Goal: Task Accomplishment & Management: Manage account settings

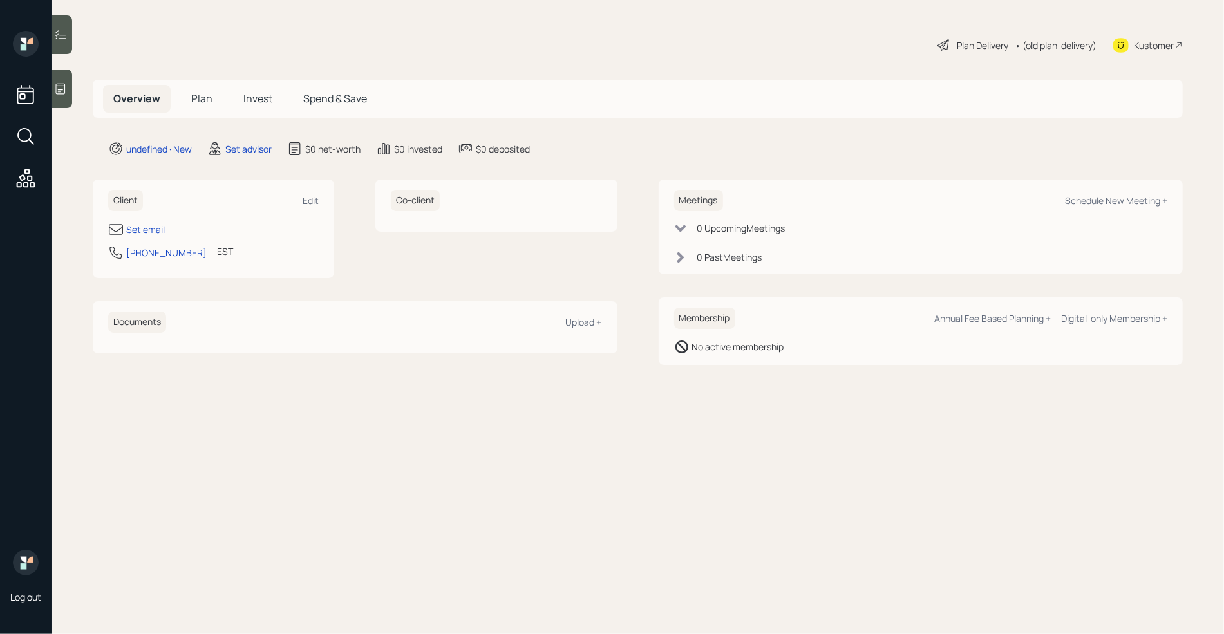
click at [56, 91] on icon at bounding box center [61, 89] width 10 height 11
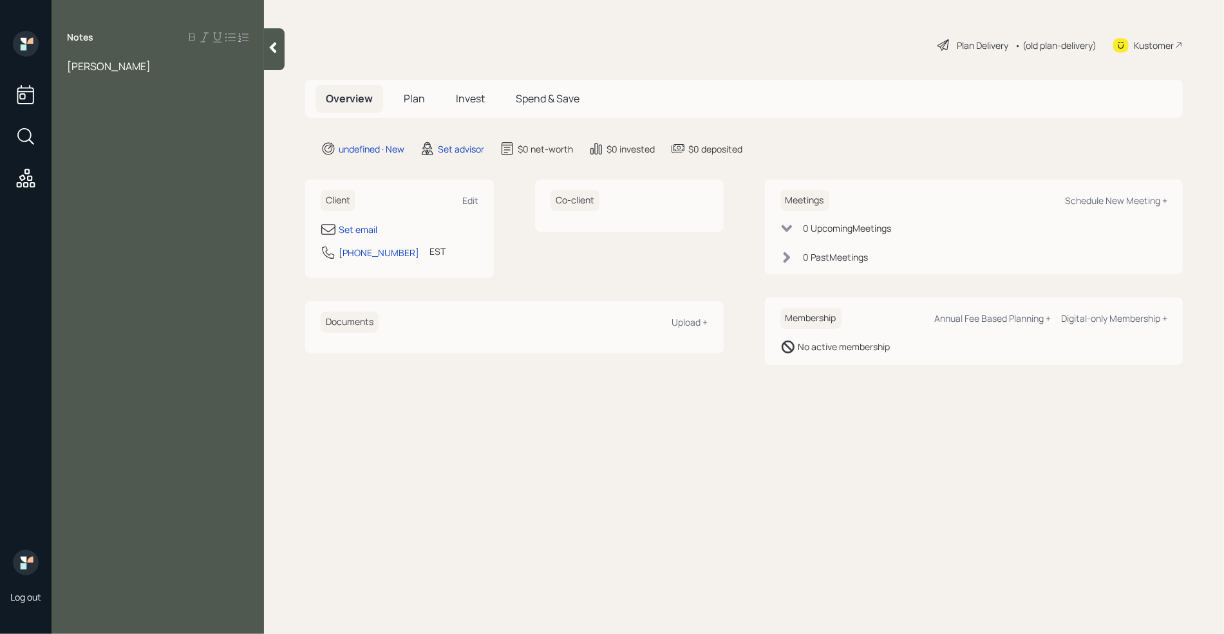
click at [97, 63] on span "garry grier" at bounding box center [109, 66] width 84 height 14
click at [192, 66] on div "garry and tammy grier" at bounding box center [158, 73] width 182 height 28
click at [119, 149] on div "Notes garry and tammy grier Assets mutual funds" at bounding box center [158, 325] width 213 height 588
click at [130, 102] on div "Assets" at bounding box center [158, 109] width 182 height 14
click at [147, 130] on div at bounding box center [158, 137] width 182 height 14
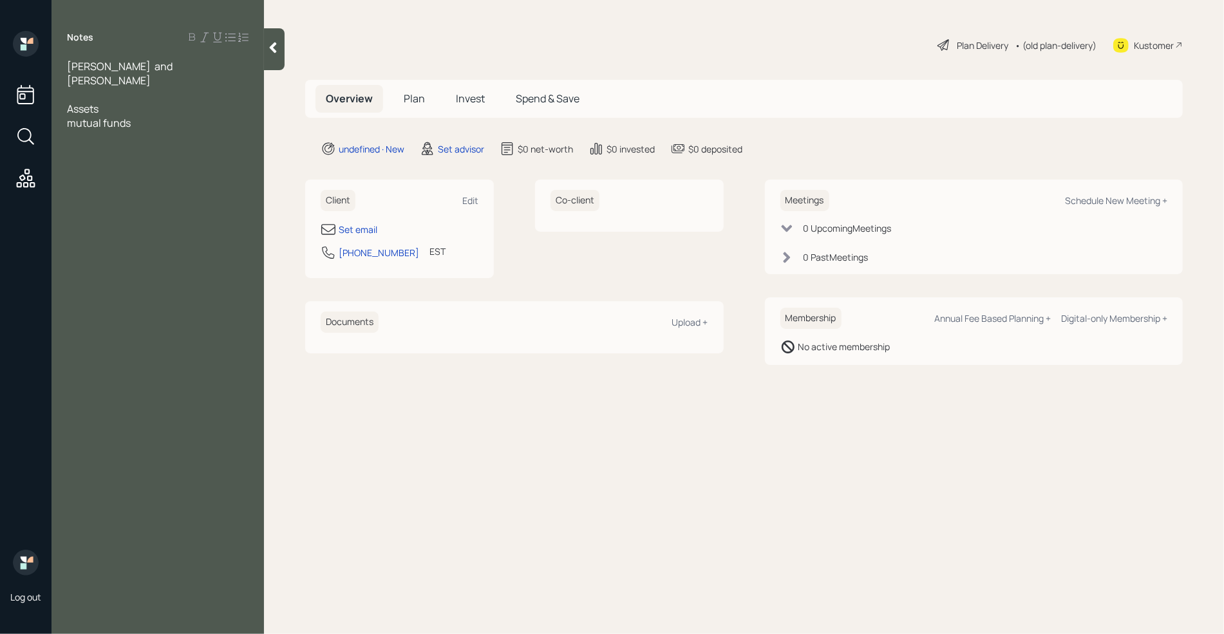
click at [147, 116] on div "mutual funds" at bounding box center [158, 123] width 182 height 14
click at [150, 116] on div "mutual funds -" at bounding box center [158, 123] width 182 height 14
click at [131, 130] on div "CDs-" at bounding box center [158, 137] width 182 height 14
click at [115, 130] on div "CDs-" at bounding box center [158, 137] width 182 height 14
click at [138, 144] on div "Savings - 25k" at bounding box center [158, 151] width 182 height 14
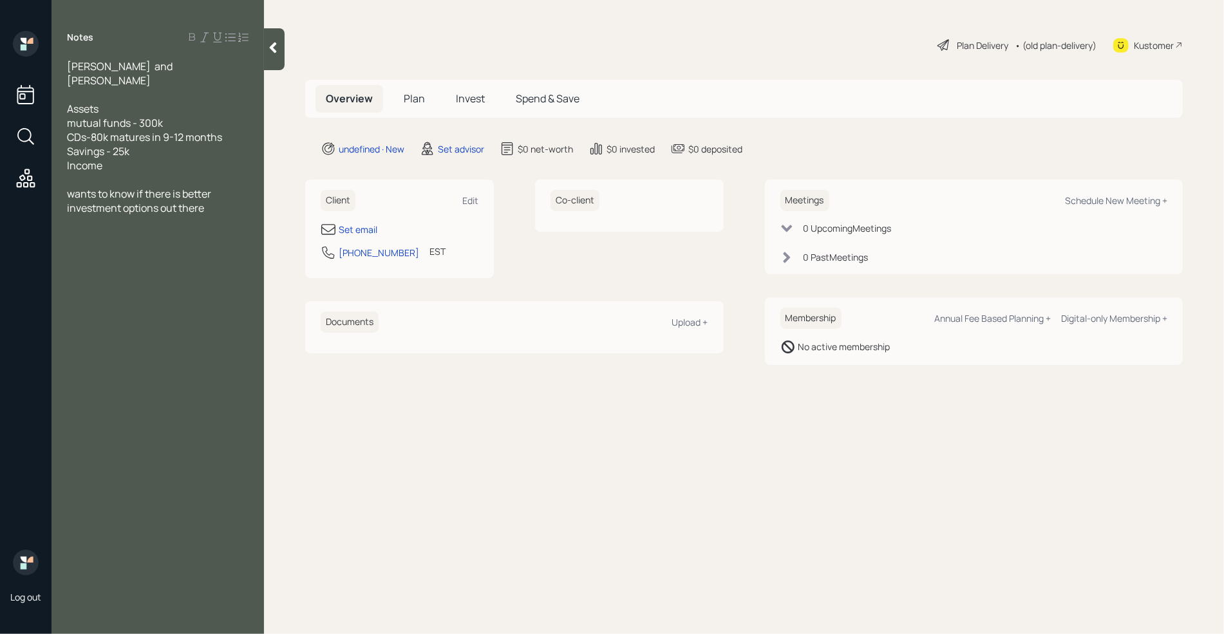
click at [95, 88] on div at bounding box center [158, 95] width 182 height 14
click at [113, 173] on div at bounding box center [158, 180] width 182 height 14
click at [113, 88] on div "Retired" at bounding box center [158, 95] width 182 height 14
click at [79, 173] on div at bounding box center [158, 180] width 182 height 14
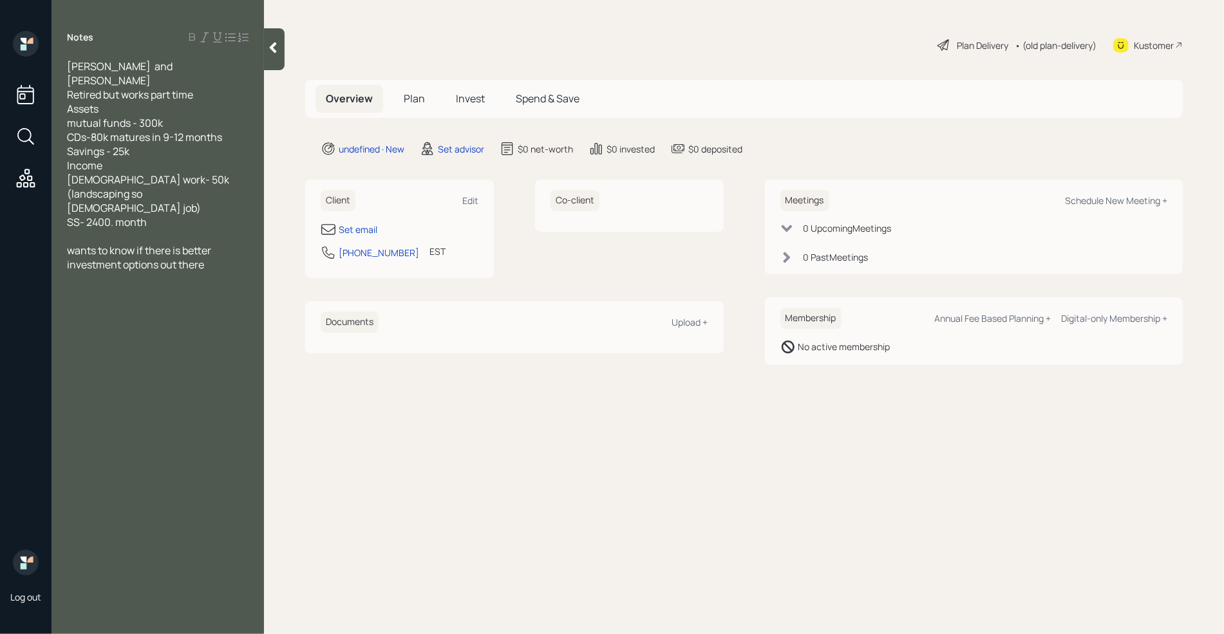
click at [115, 215] on span "SS- 2400. month" at bounding box center [107, 222] width 80 height 14
click at [176, 215] on div "SS- 2400 a month" at bounding box center [158, 222] width 182 height 14
click at [135, 144] on div "Savings - 25k" at bounding box center [158, 151] width 182 height 14
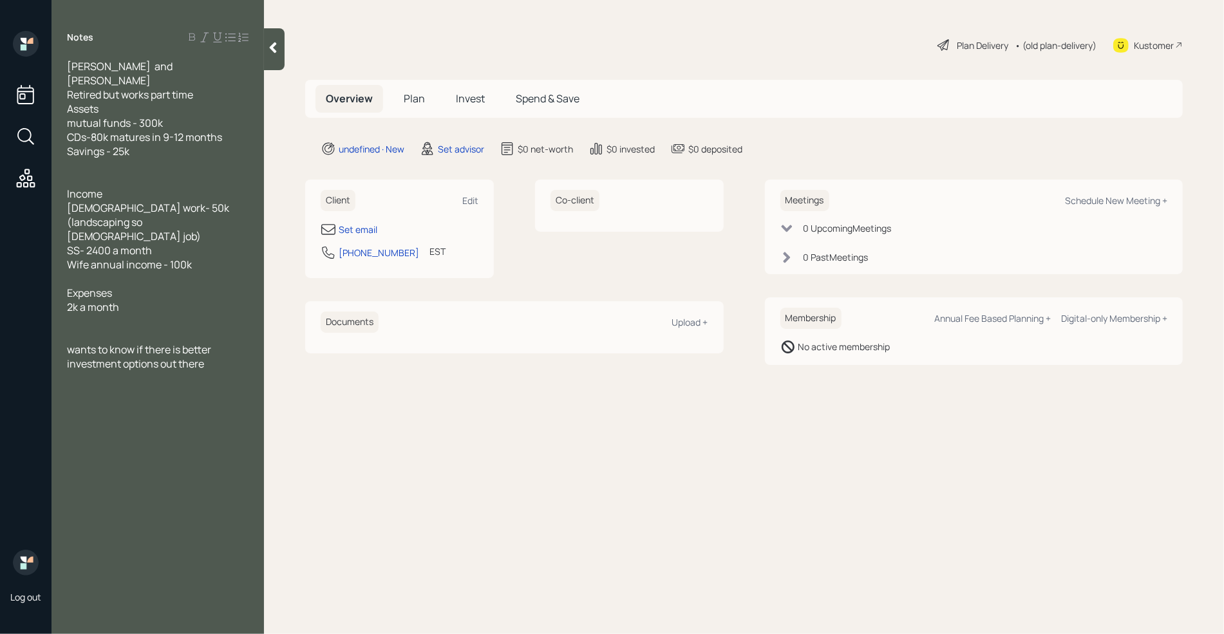
click at [207, 88] on div "Retired but works part time" at bounding box center [158, 95] width 182 height 14
click at [207, 88] on div "Retired but works part-time" at bounding box center [158, 95] width 182 height 14
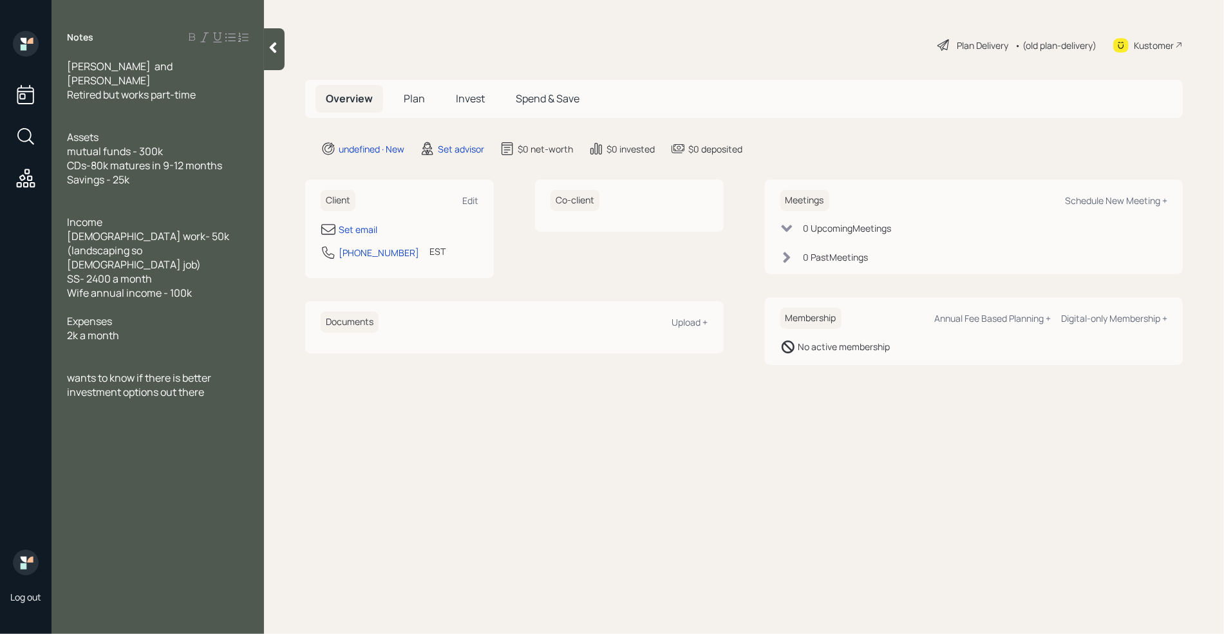
click at [234, 371] on div "wants to know if there is better investment options out there" at bounding box center [158, 385] width 182 height 28
click at [100, 102] on div at bounding box center [158, 109] width 182 height 14
click at [178, 328] on div "2k a month" at bounding box center [158, 335] width 182 height 14
click at [109, 343] on div at bounding box center [158, 350] width 182 height 14
click at [156, 130] on div "Assets" at bounding box center [158, 137] width 182 height 14
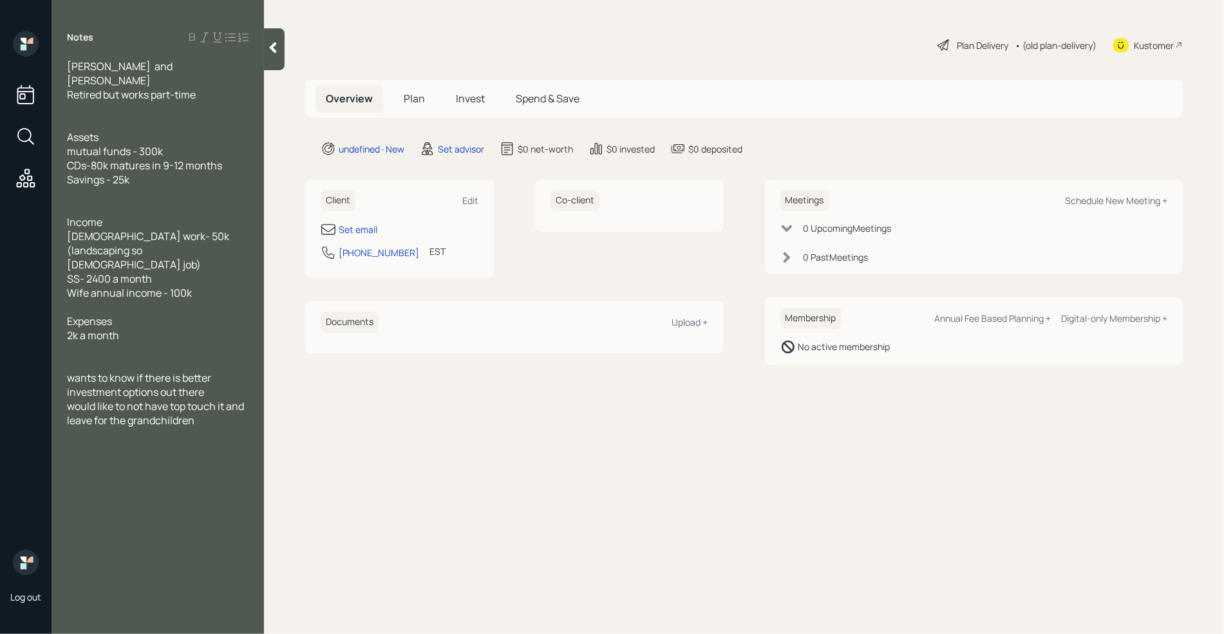
click at [93, 88] on span "Retired but works part-time" at bounding box center [131, 95] width 129 height 14
click at [367, 231] on div "Set email" at bounding box center [358, 230] width 39 height 14
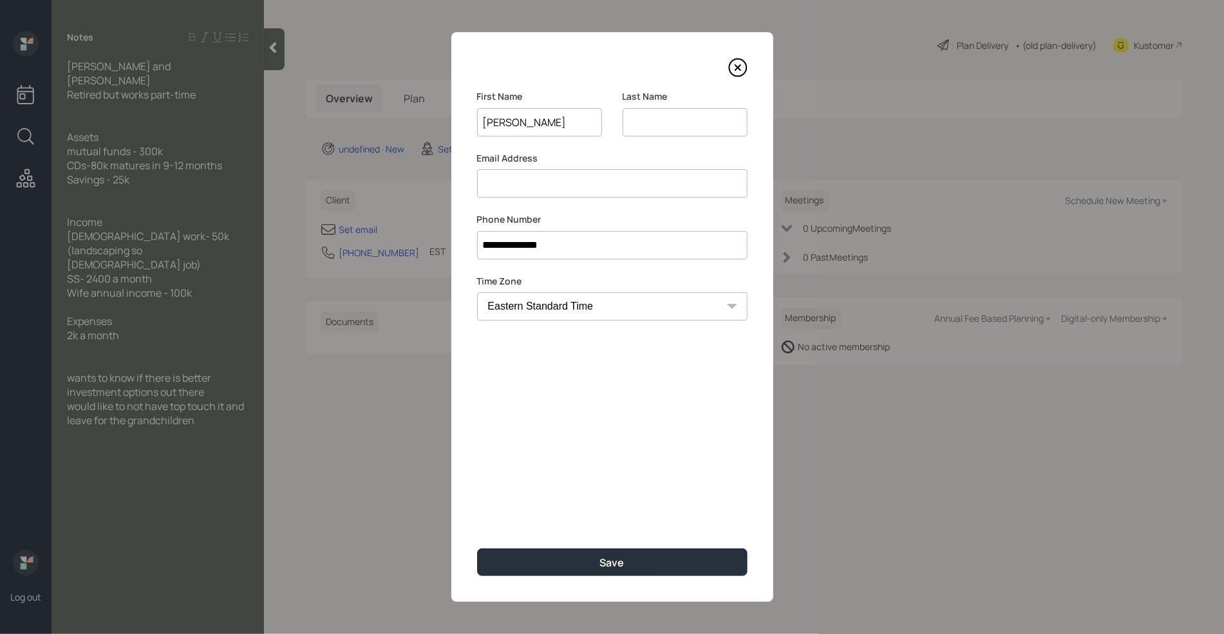
type input "Garry"
click at [674, 117] on input at bounding box center [685, 122] width 125 height 28
type input "Grier"
click at [574, 186] on input at bounding box center [612, 183] width 270 height 28
click at [484, 184] on input "grier05@yahoo.com" at bounding box center [612, 183] width 270 height 28
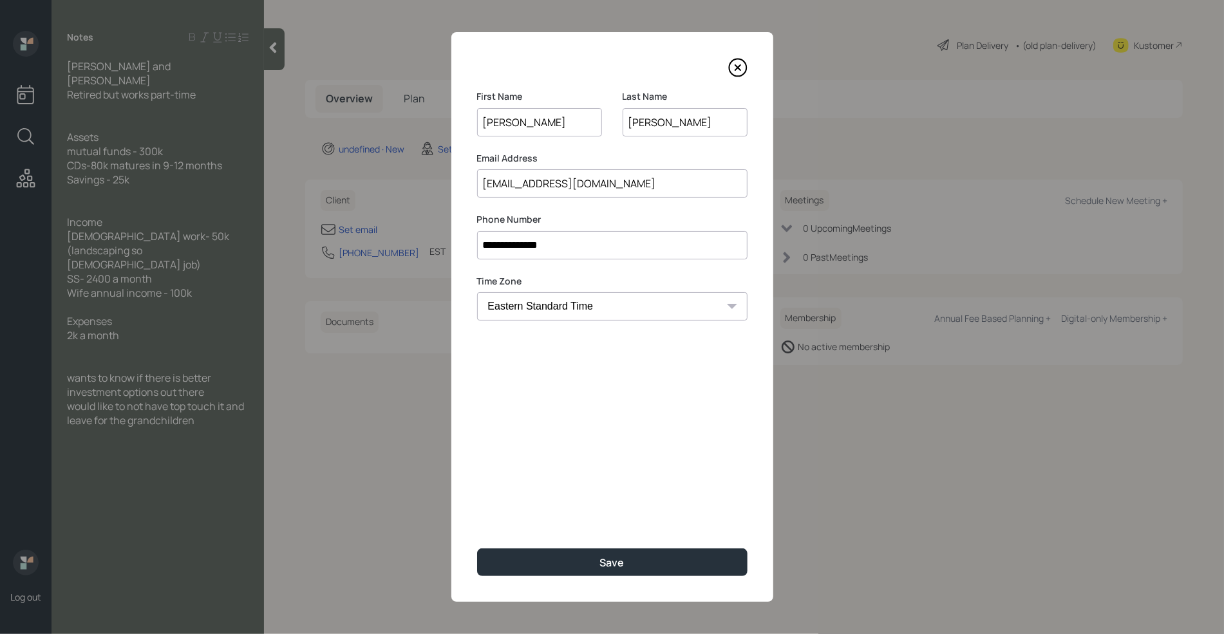
click at [637, 179] on input "ggrier05@yahoo.com" at bounding box center [612, 183] width 270 height 28
type input "ggrier05@yahoo.com"
click at [649, 159] on label "Email Address" at bounding box center [612, 158] width 270 height 13
click at [608, 549] on button "Save" at bounding box center [612, 563] width 270 height 28
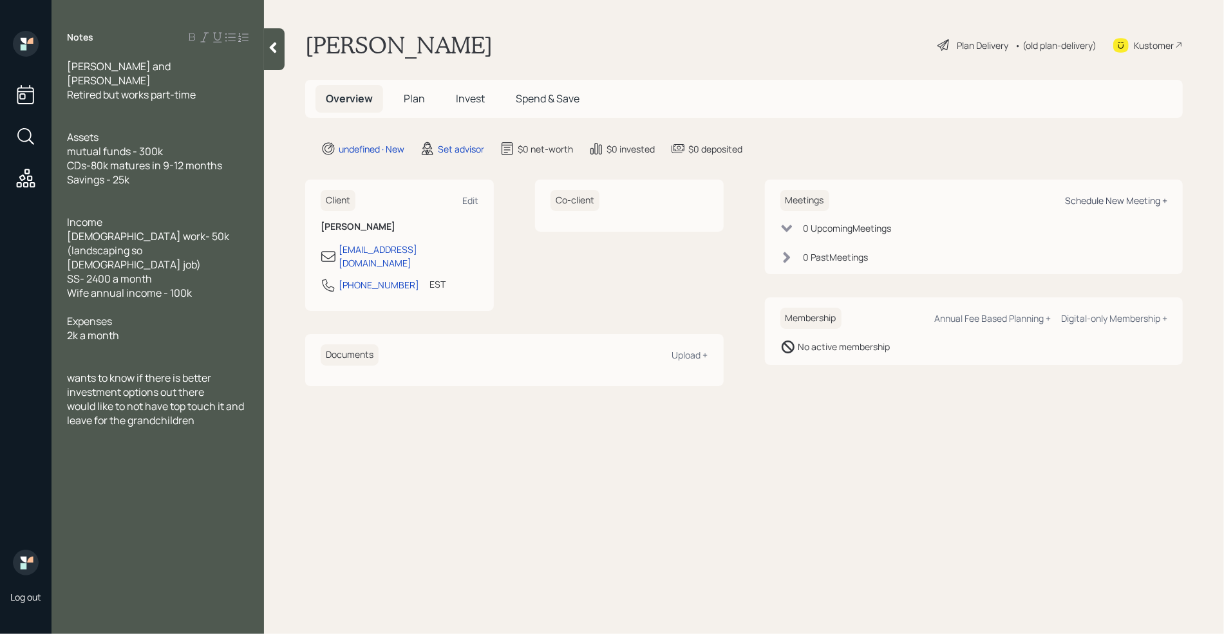
click at [1136, 200] on div "Schedule New Meeting +" at bounding box center [1116, 200] width 102 height 12
select select "round-robin"
click at [186, 399] on span "would like to not have top touch it and leave for the grandchildren" at bounding box center [156, 413] width 179 height 28
click at [272, 49] on icon at bounding box center [273, 48] width 7 height 11
